Goal: Task Accomplishment & Management: Complete application form

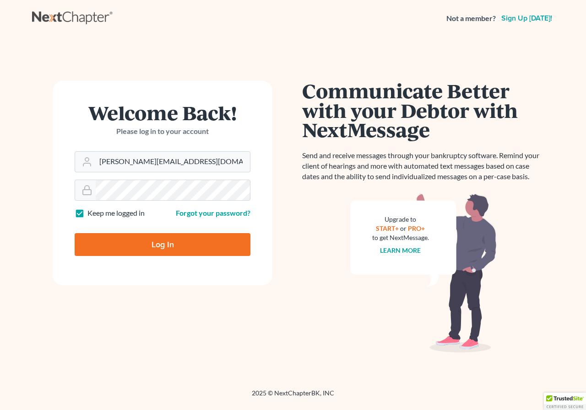
type input "Thinking..."
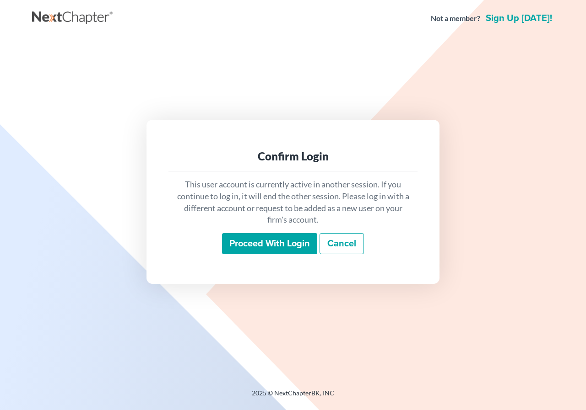
click at [272, 242] on input "Proceed with login" at bounding box center [269, 243] width 95 height 21
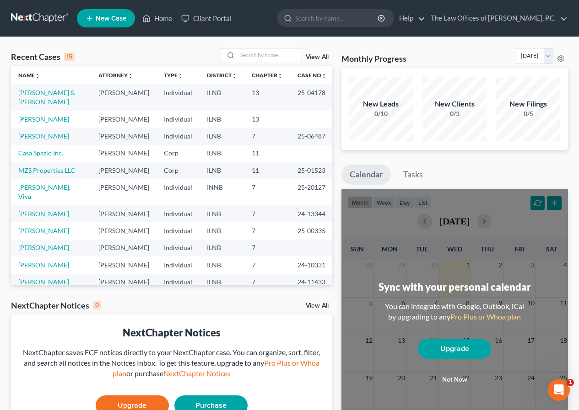
click at [108, 20] on span "New Case" at bounding box center [111, 18] width 31 height 7
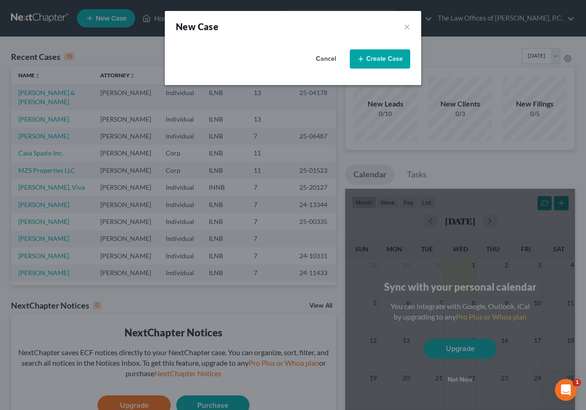
select select "25"
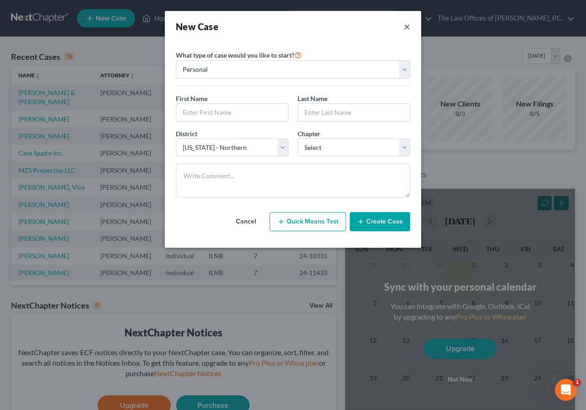
click at [408, 28] on button "×" at bounding box center [407, 26] width 6 height 13
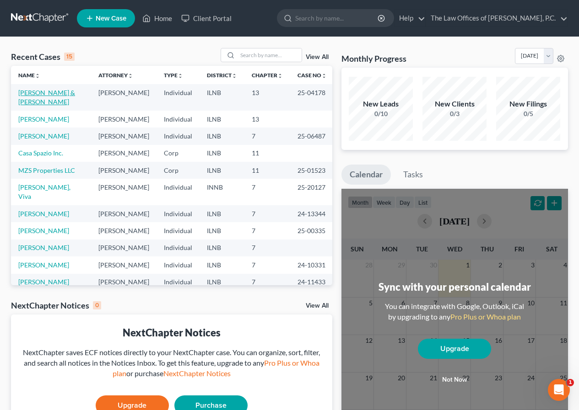
click at [54, 93] on link "Dillon, Paula & John" at bounding box center [46, 97] width 57 height 17
select select "6"
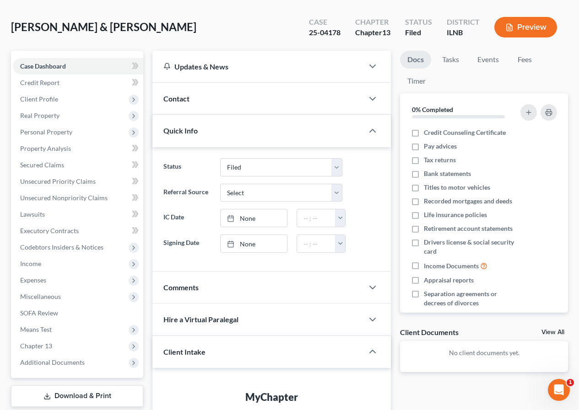
scroll to position [24, 0]
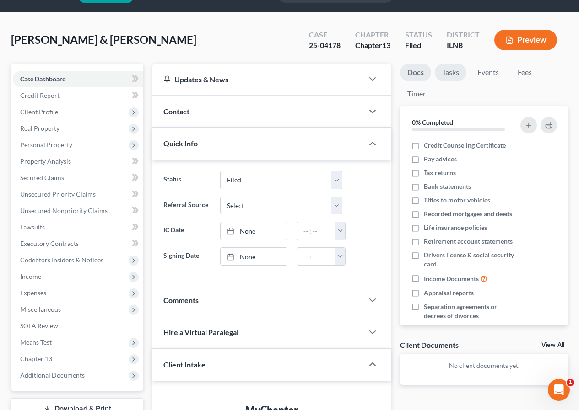
click at [455, 76] on link "Tasks" at bounding box center [451, 73] width 32 height 18
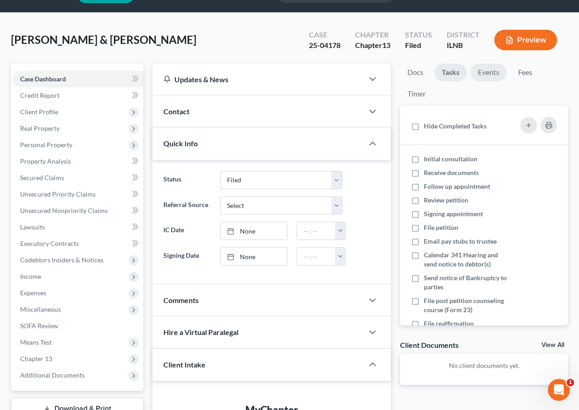
click at [496, 74] on link "Events" at bounding box center [488, 73] width 36 height 18
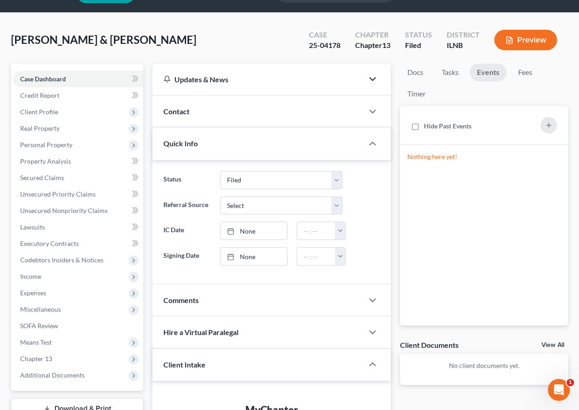
click at [371, 81] on icon "button" at bounding box center [372, 79] width 11 height 11
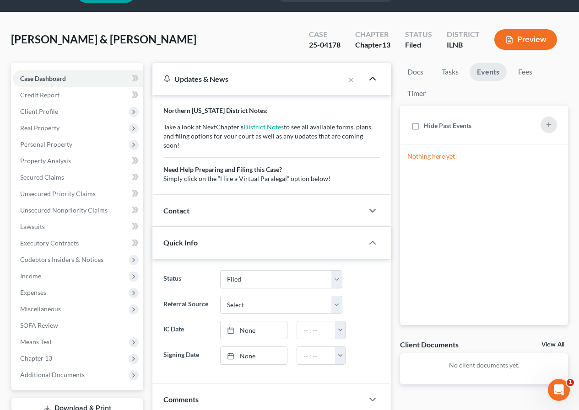
scroll to position [0, 0]
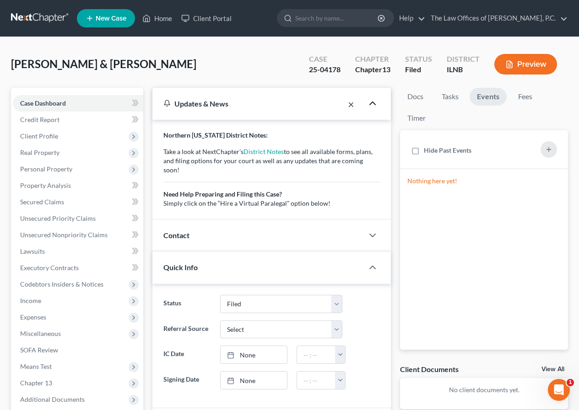
click at [350, 105] on button "×" at bounding box center [351, 104] width 6 height 11
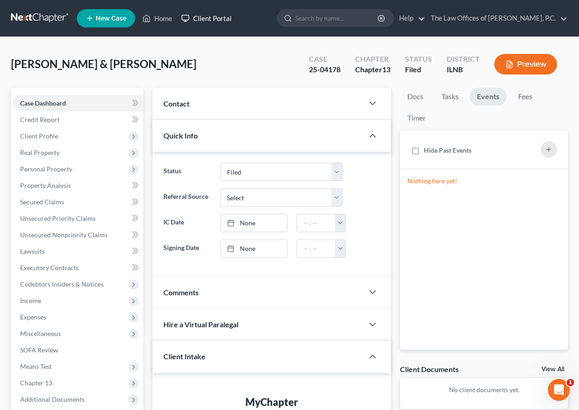
click at [187, 16] on icon at bounding box center [185, 18] width 8 height 11
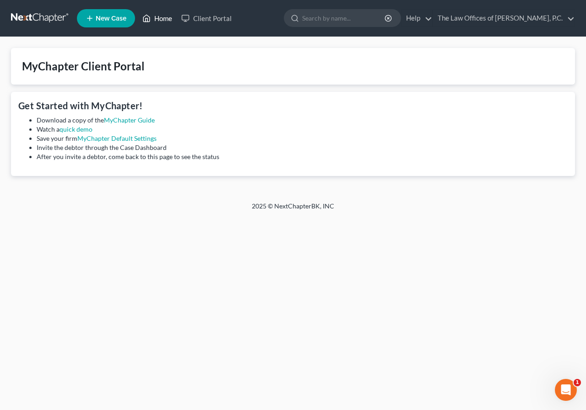
click at [159, 21] on link "Home" at bounding box center [157, 18] width 39 height 16
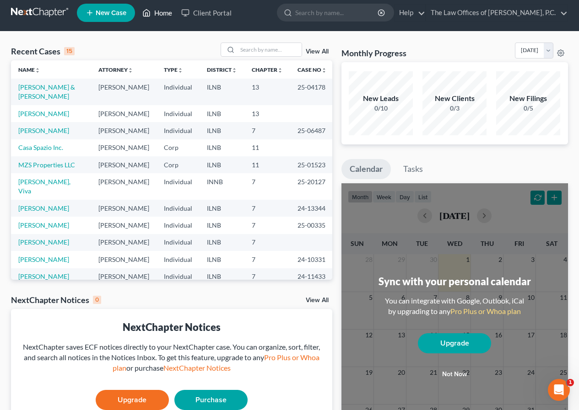
scroll to position [0, 0]
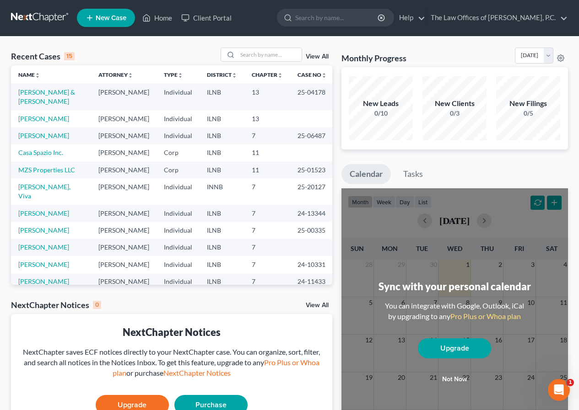
click at [104, 21] on span "New Case" at bounding box center [111, 18] width 31 height 7
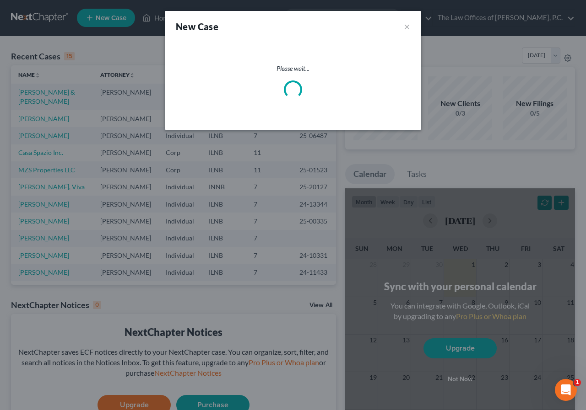
select select "25"
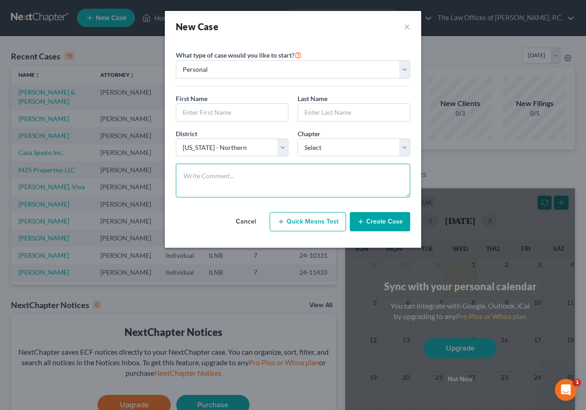
click at [223, 186] on textarea at bounding box center [293, 181] width 234 height 34
click at [407, 27] on button "×" at bounding box center [407, 26] width 6 height 13
